Goal: Transaction & Acquisition: Purchase product/service

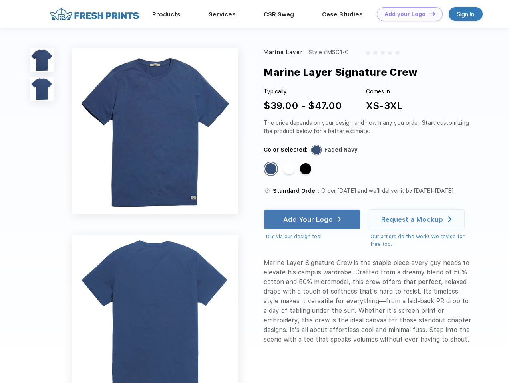
click at [406, 14] on link "Add your Logo Design Tool" at bounding box center [410, 14] width 66 height 14
click at [0, 0] on div "Design Tool" at bounding box center [0, 0] width 0 height 0
click at [428, 14] on link "Add your Logo Design Tool" at bounding box center [410, 14] width 66 height 14
click at [42, 60] on img at bounding box center [42, 60] width 24 height 24
click at [42, 89] on img at bounding box center [42, 89] width 24 height 24
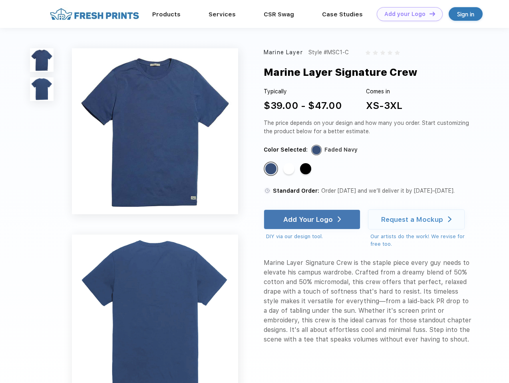
click at [272, 169] on div "Standard Color" at bounding box center [270, 168] width 11 height 11
click at [289, 169] on div "Standard Color" at bounding box center [288, 168] width 11 height 11
click at [306, 169] on div "Standard Color" at bounding box center [305, 168] width 11 height 11
click at [313, 220] on div "Add Your Logo" at bounding box center [308, 220] width 50 height 8
click at [417, 220] on div "Request a Mockup" at bounding box center [412, 220] width 62 height 8
